Goal: Information Seeking & Learning: Learn about a topic

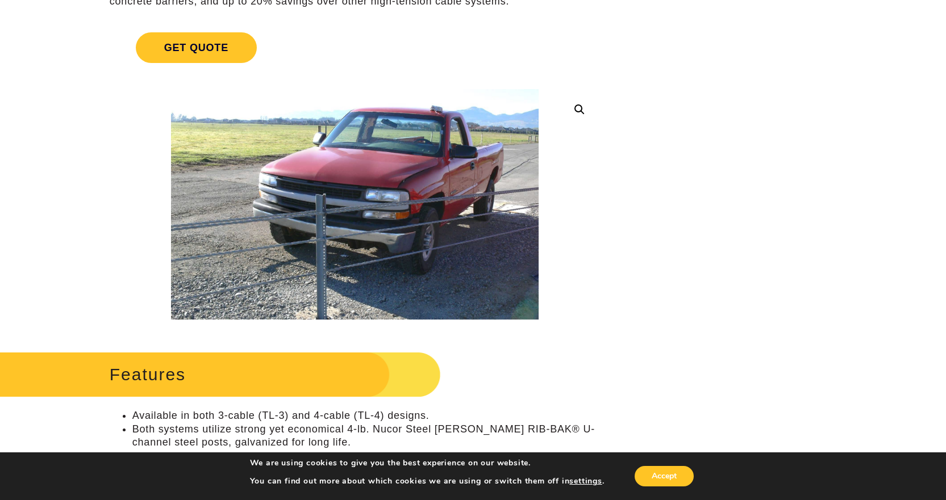
scroll to position [227, 0]
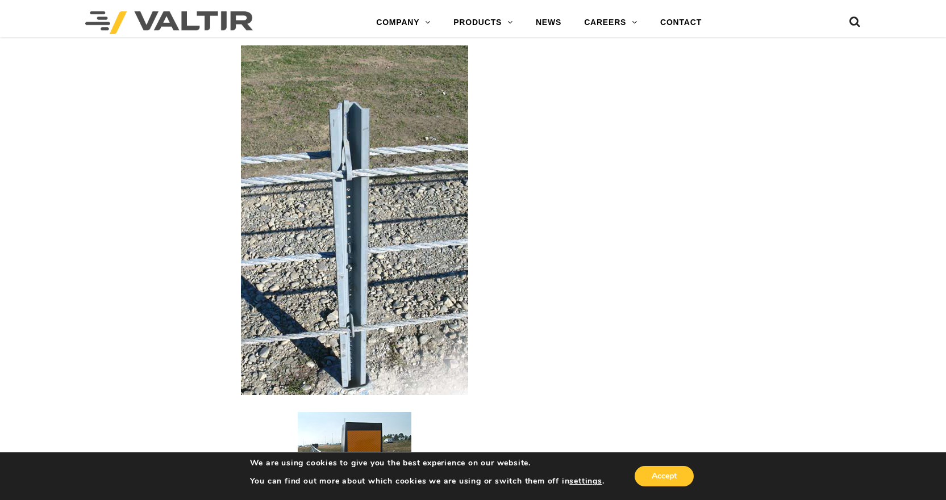
scroll to position [1704, 0]
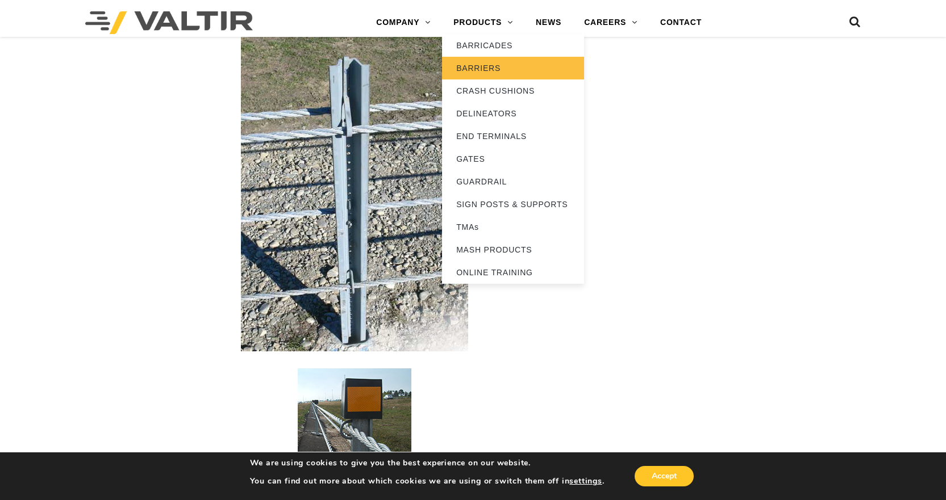
click at [489, 69] on link "BARRIERS" at bounding box center [513, 68] width 142 height 23
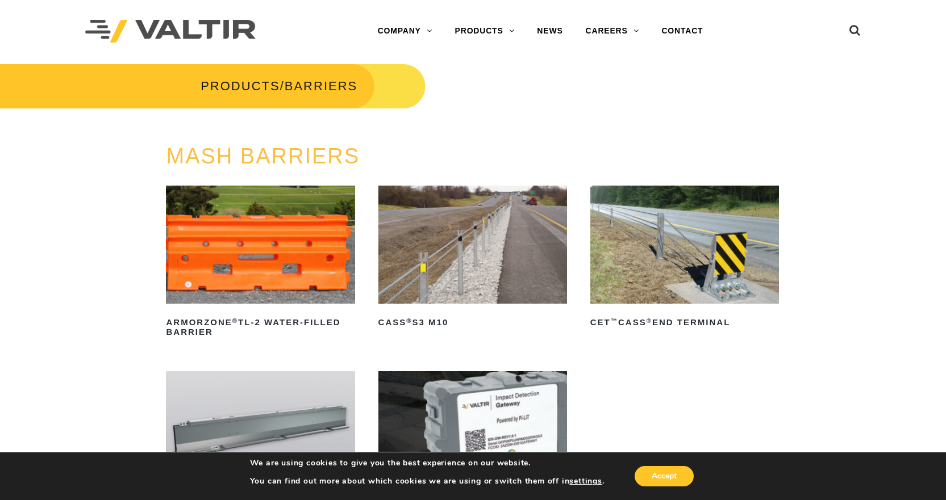
click at [62, 224] on div "MASH BARRIERS ArmorZone ® TL-2 Water-Filled Barrier Read more CASS ® S3 M10 Rea…" at bounding box center [473, 377] width 946 height 464
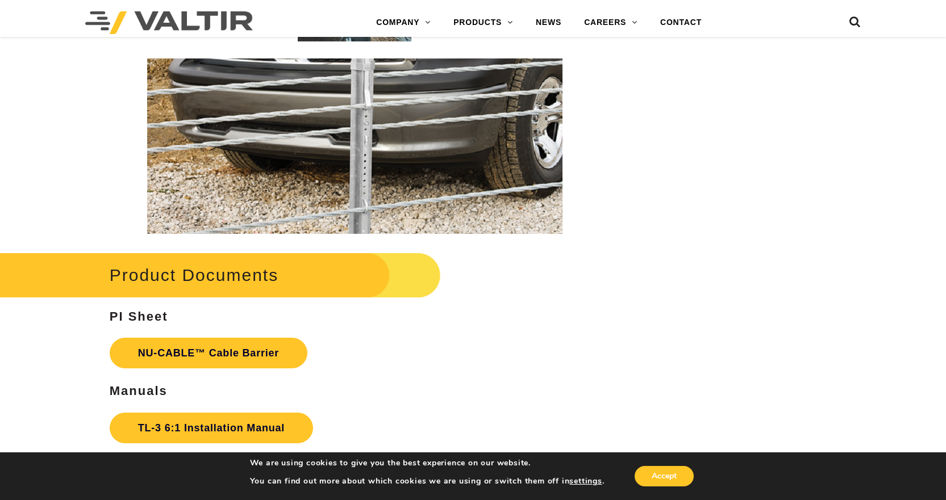
scroll to position [2272, 0]
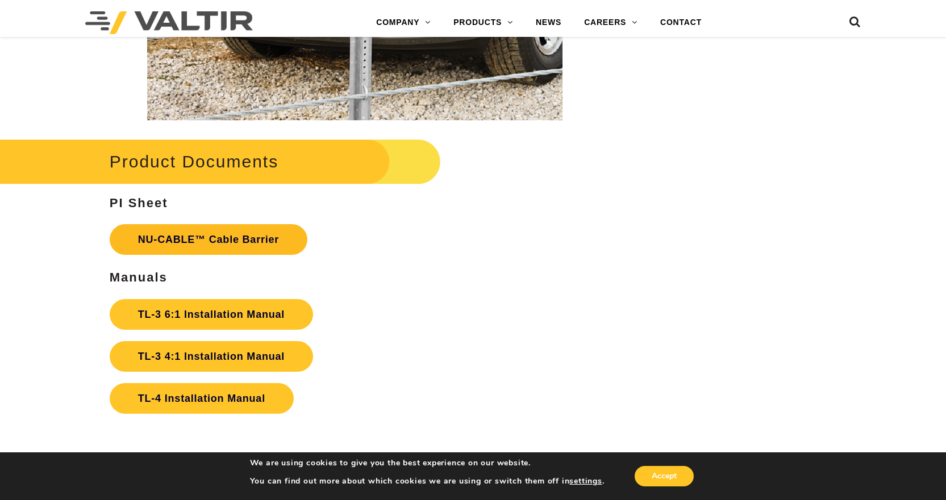
click at [192, 243] on link "NU-CABLE™ Cable Barrier" at bounding box center [209, 239] width 198 height 31
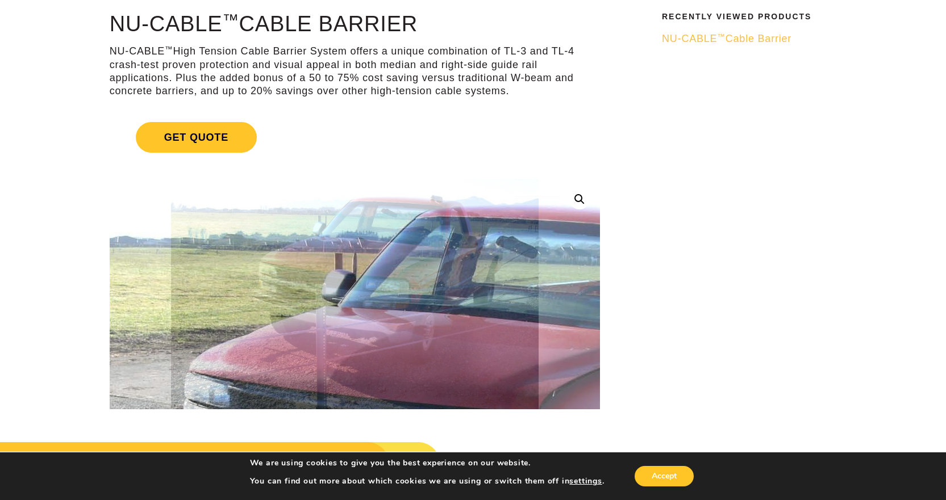
scroll to position [0, 0]
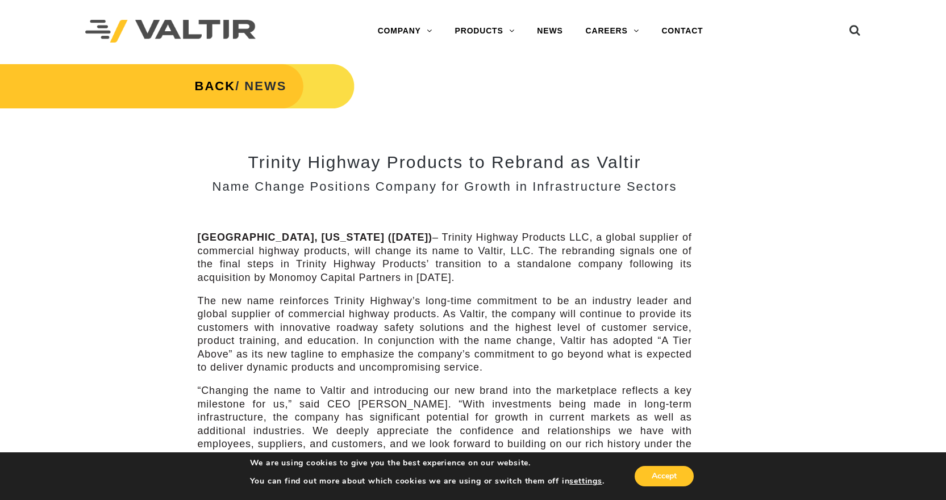
click at [760, 152] on div "Trinity Highway Products to Rebrand as Valtir Name Change Positions Company for…" at bounding box center [473, 399] width 682 height 544
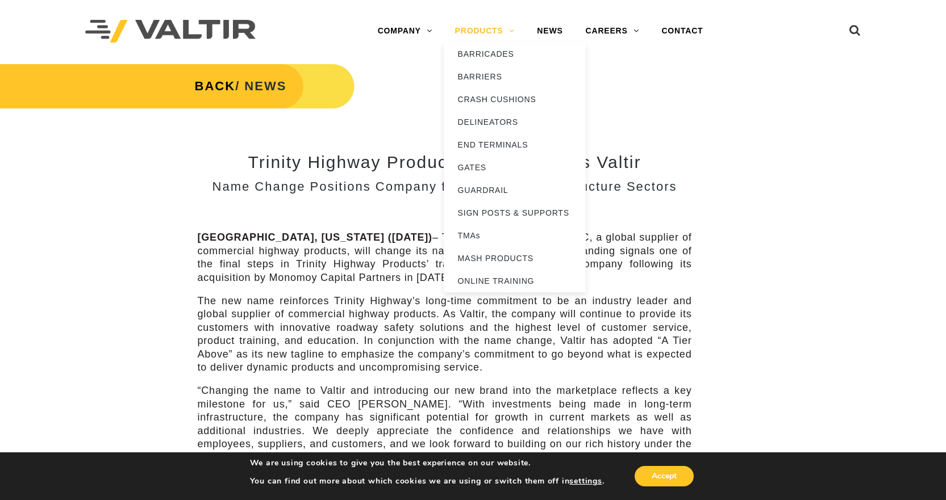
click at [493, 31] on link "PRODUCTS" at bounding box center [485, 31] width 82 height 23
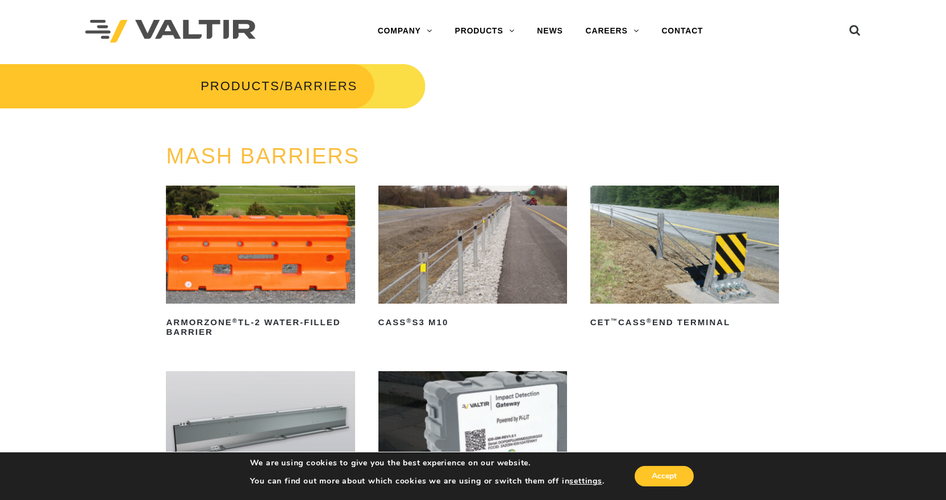
click at [499, 258] on img at bounding box center [472, 245] width 189 height 118
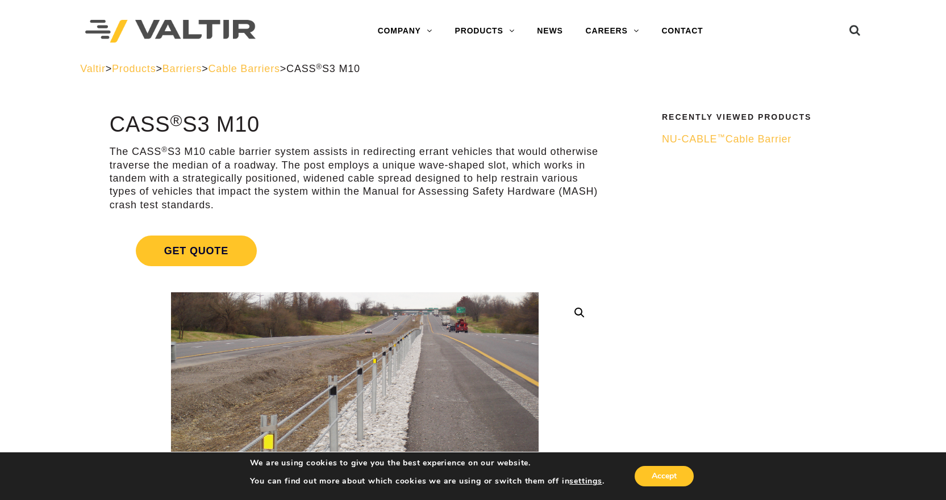
click at [280, 69] on span "Cable Barriers" at bounding box center [244, 68] width 72 height 11
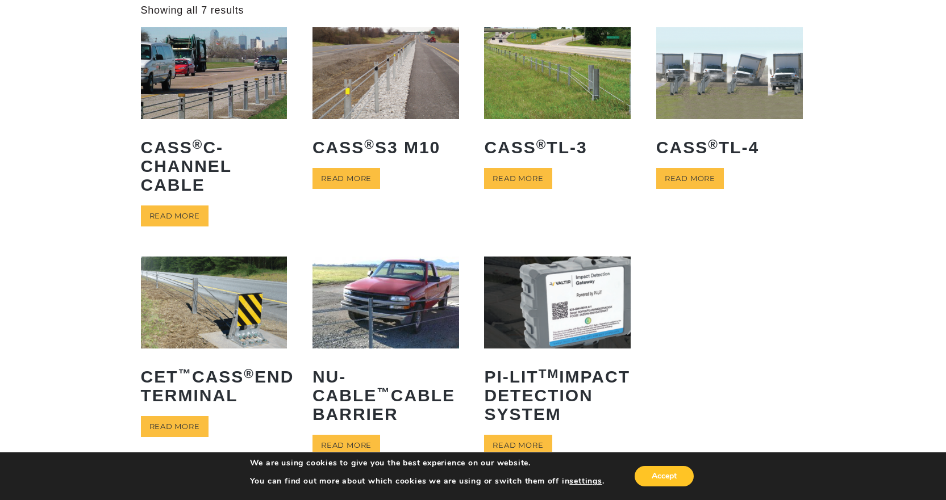
scroll to position [114, 0]
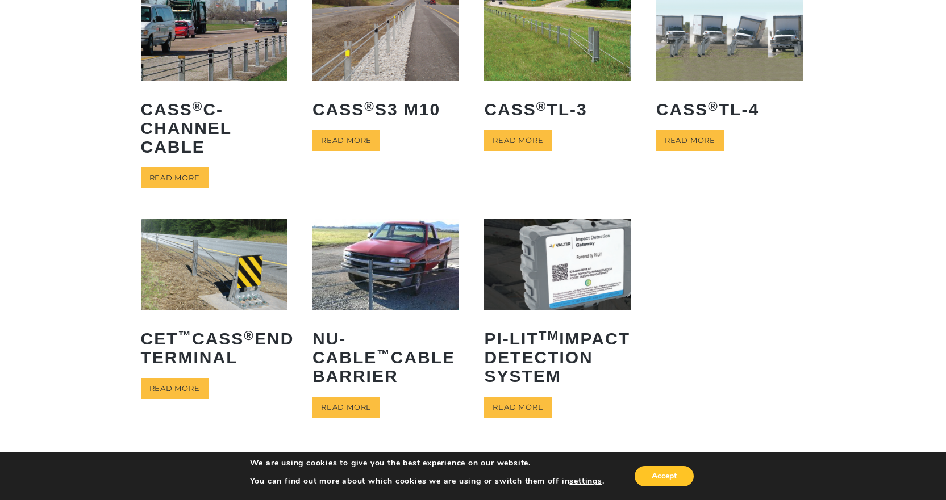
click at [404, 291] on img at bounding box center [385, 264] width 147 height 91
